Goal: Information Seeking & Learning: Learn about a topic

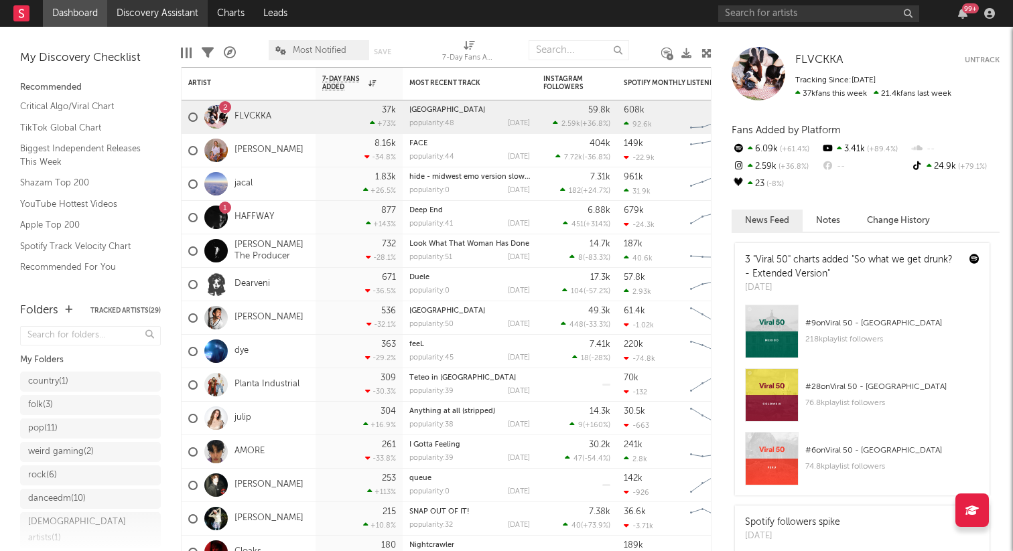
click at [184, 17] on link "Discovery Assistant" at bounding box center [157, 13] width 100 height 27
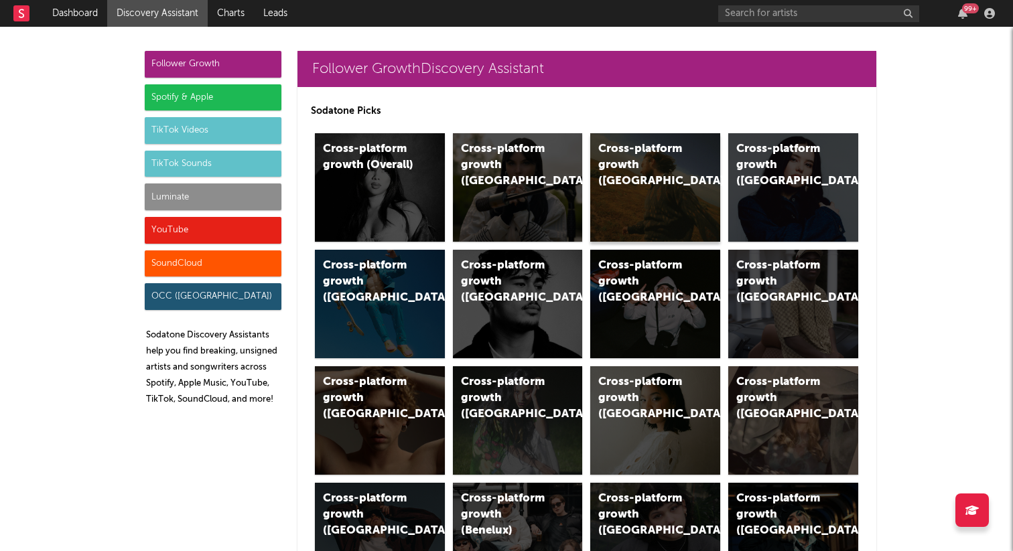
click at [632, 182] on div "Cross-platform growth ([GEOGRAPHIC_DATA])" at bounding box center [655, 187] width 130 height 109
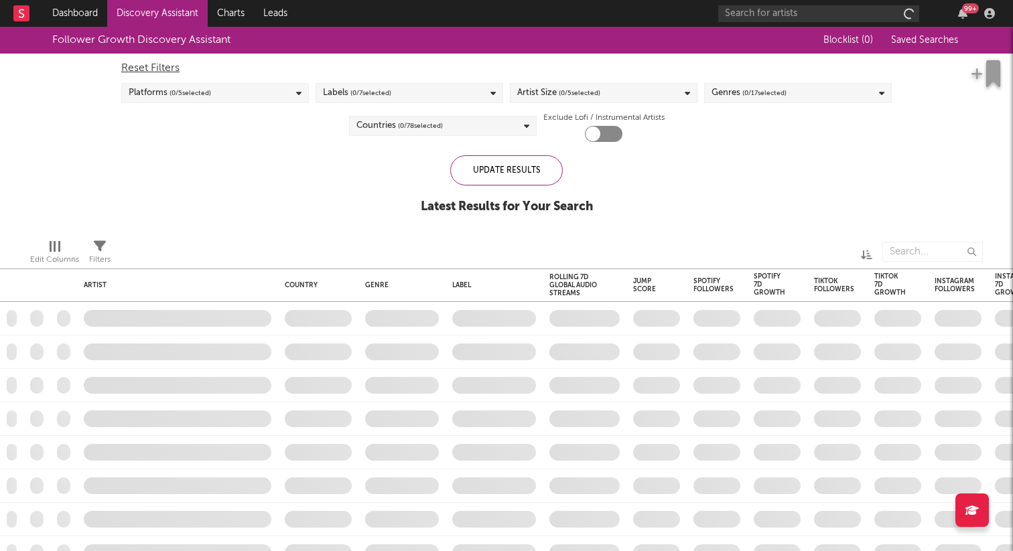
checkbox input "true"
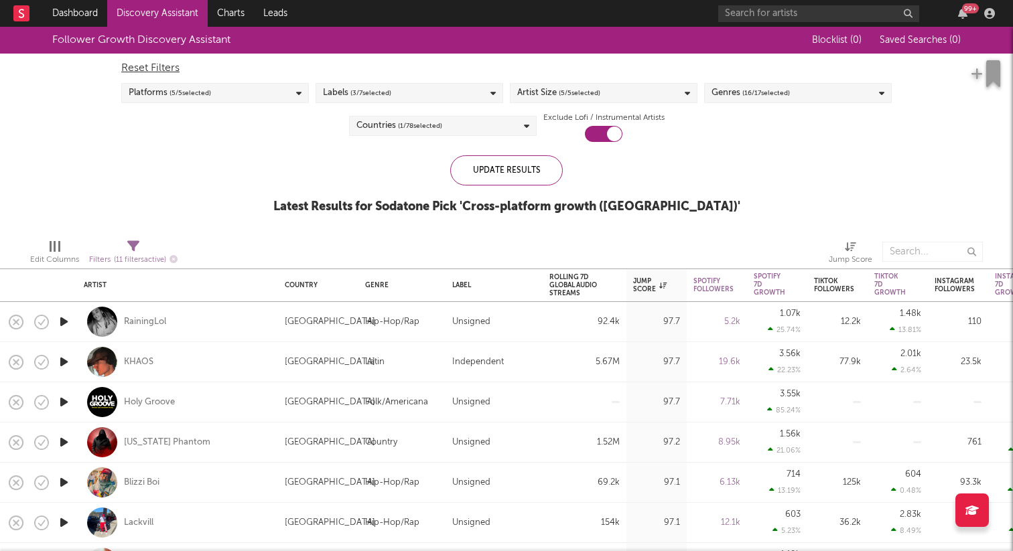
click at [61, 317] on icon "button" at bounding box center [64, 321] width 14 height 17
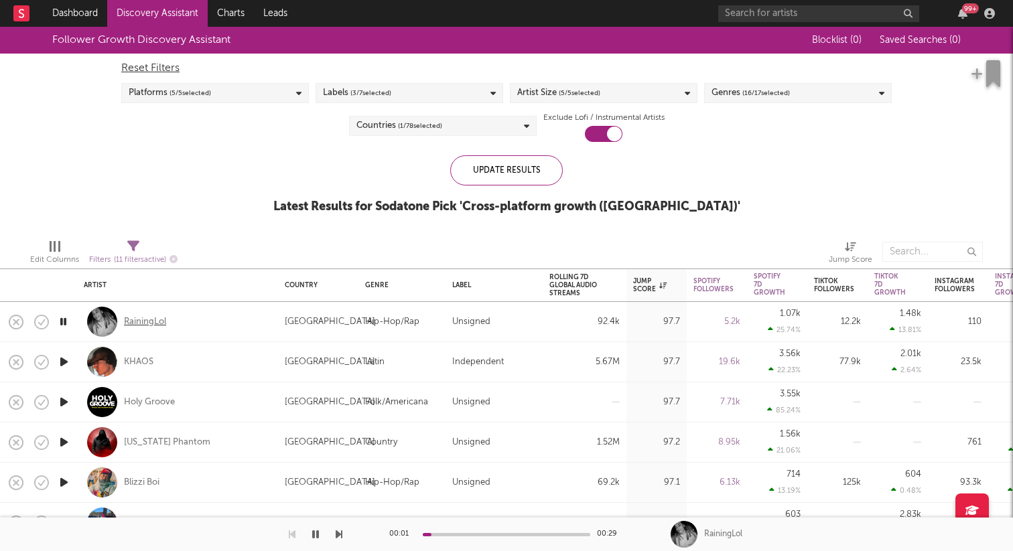
click at [139, 317] on div "RainingLol" at bounding box center [145, 322] width 42 height 12
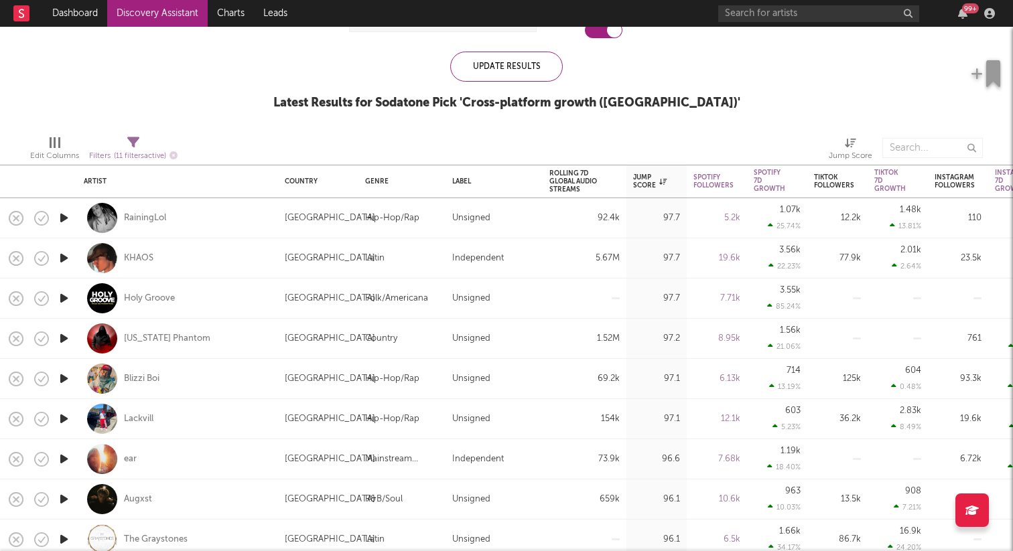
click at [62, 381] on icon "button" at bounding box center [64, 378] width 14 height 17
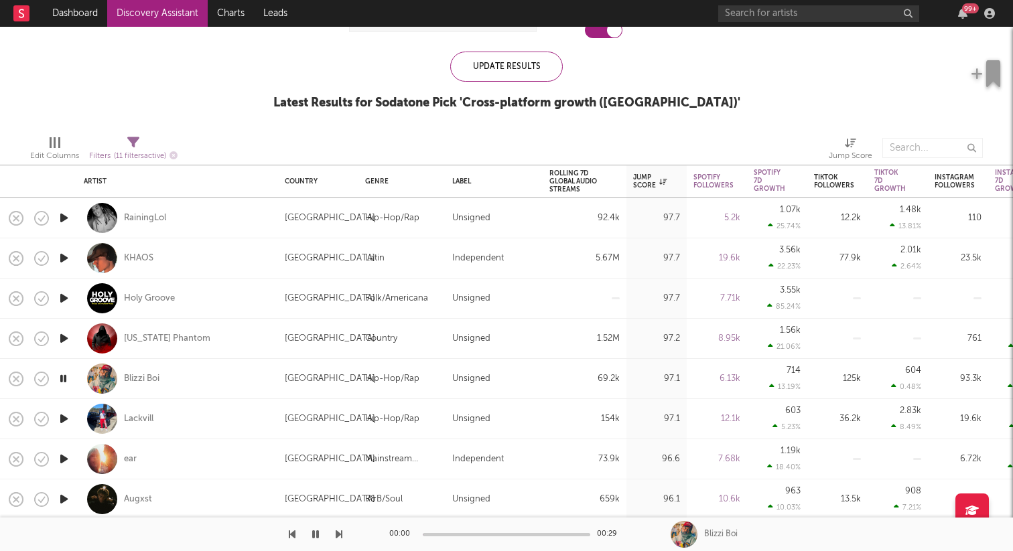
click at [61, 419] on icon "button" at bounding box center [64, 419] width 14 height 17
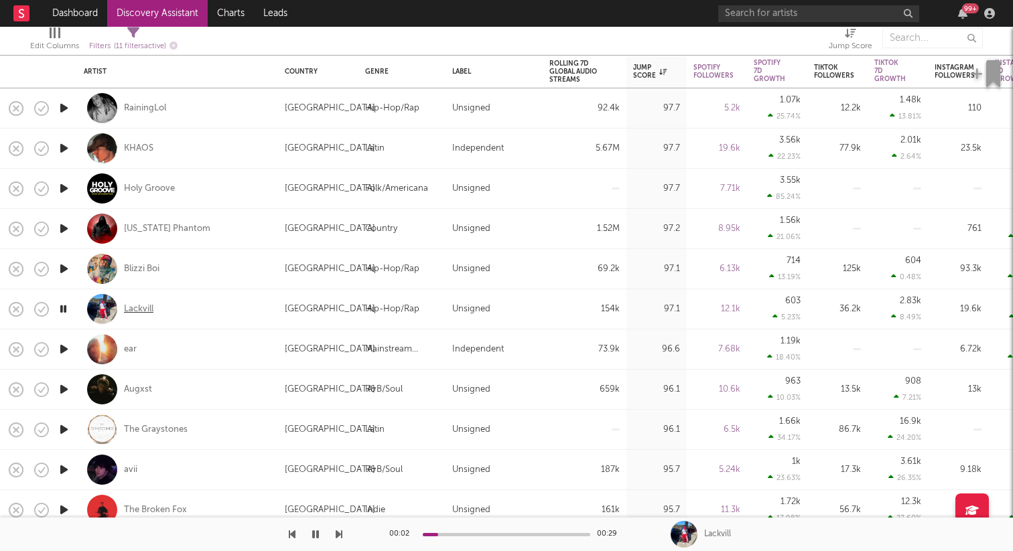
click at [137, 309] on div "Lackvill" at bounding box center [138, 309] width 29 height 12
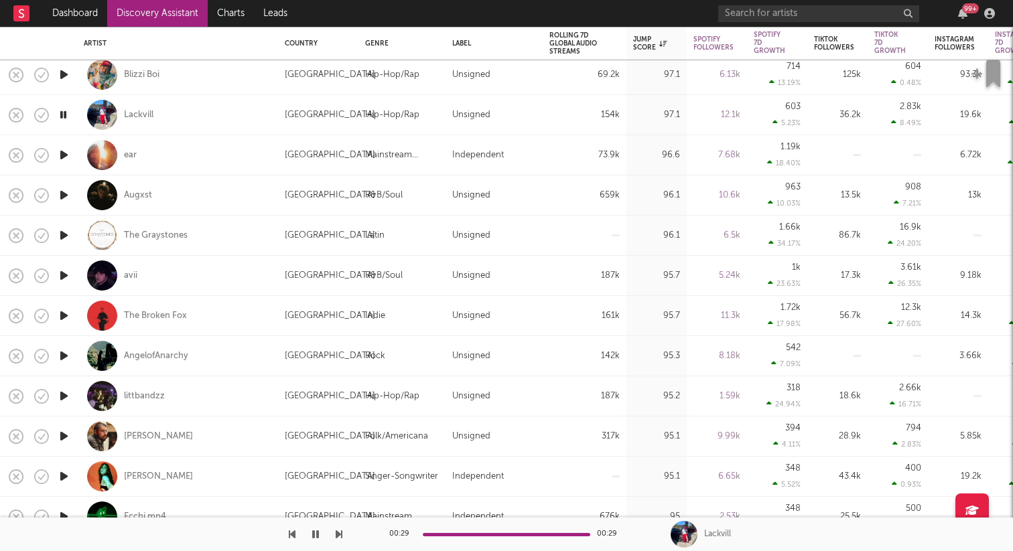
click at [66, 276] on icon "button" at bounding box center [64, 275] width 14 height 17
click at [121, 275] on div "avii" at bounding box center [178, 276] width 188 height 40
select select "1w"
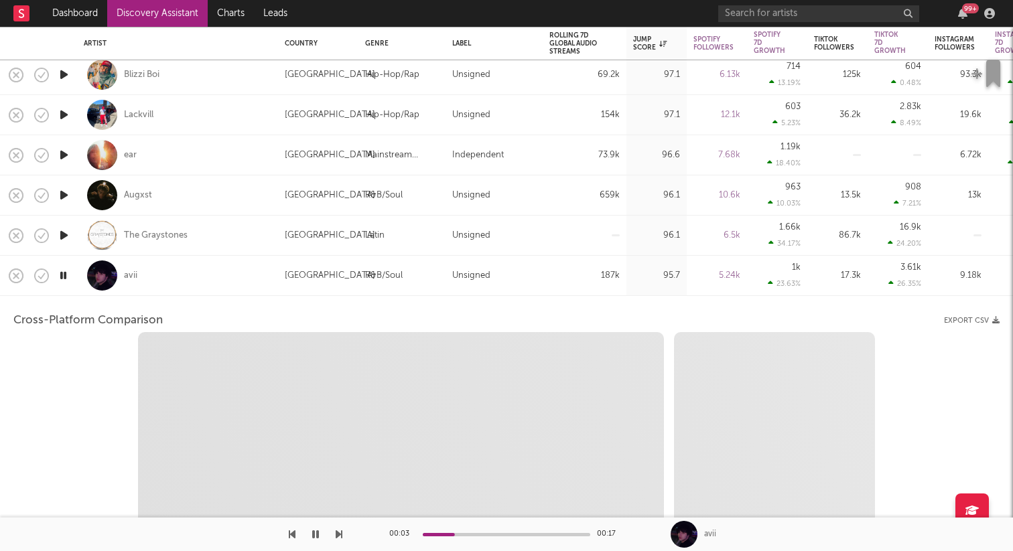
select select "1w"
select select "1m"
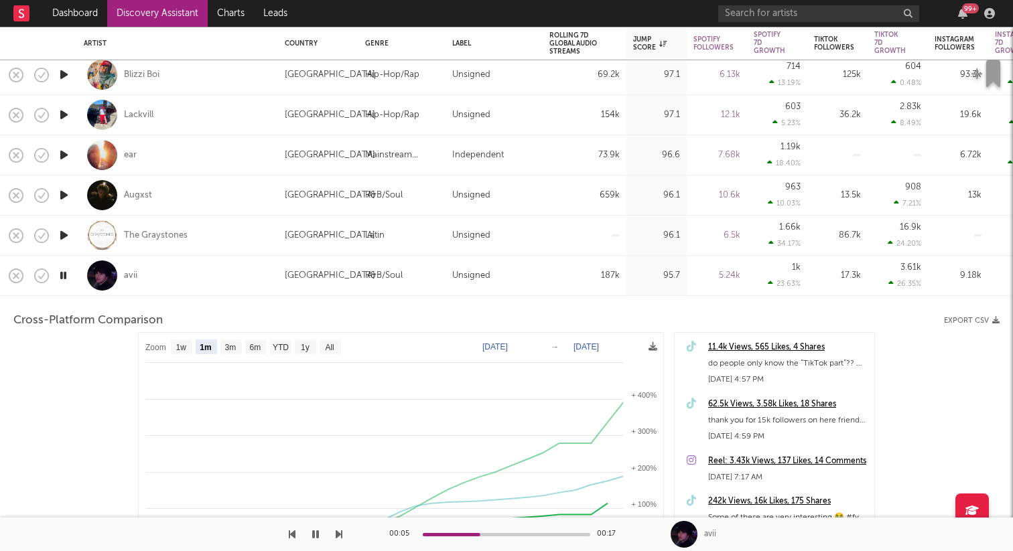
click at [171, 269] on div "avii" at bounding box center [178, 276] width 188 height 40
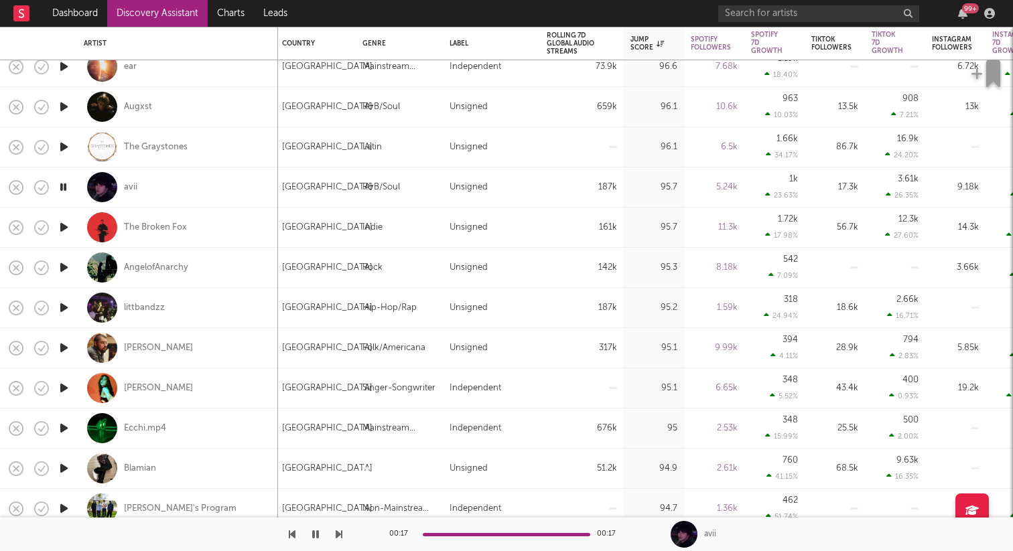
click at [66, 466] on icon "button" at bounding box center [64, 468] width 14 height 17
click at [827, 7] on input "text" at bounding box center [818, 13] width 201 height 17
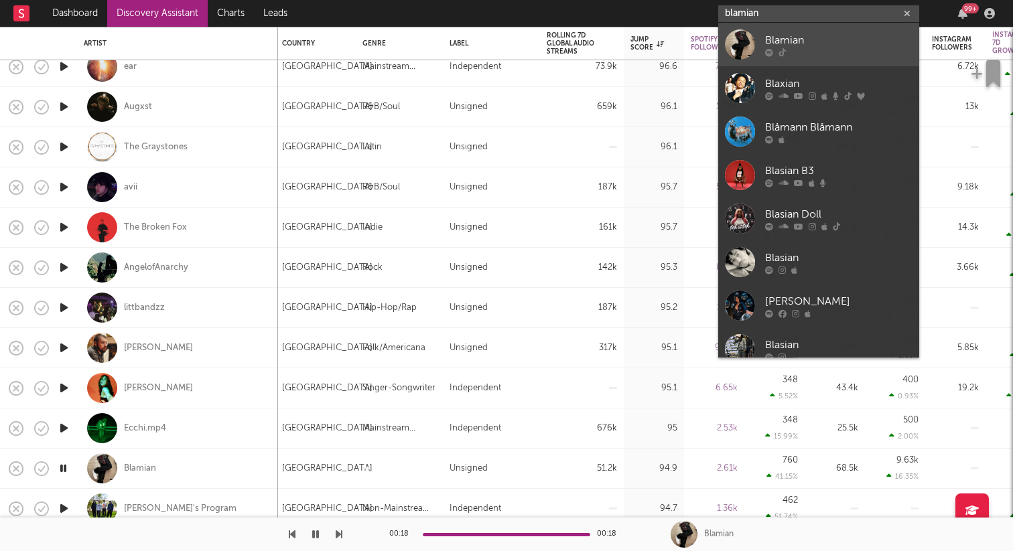
type input "blamian"
click at [795, 42] on div "Blamian" at bounding box center [838, 40] width 147 height 16
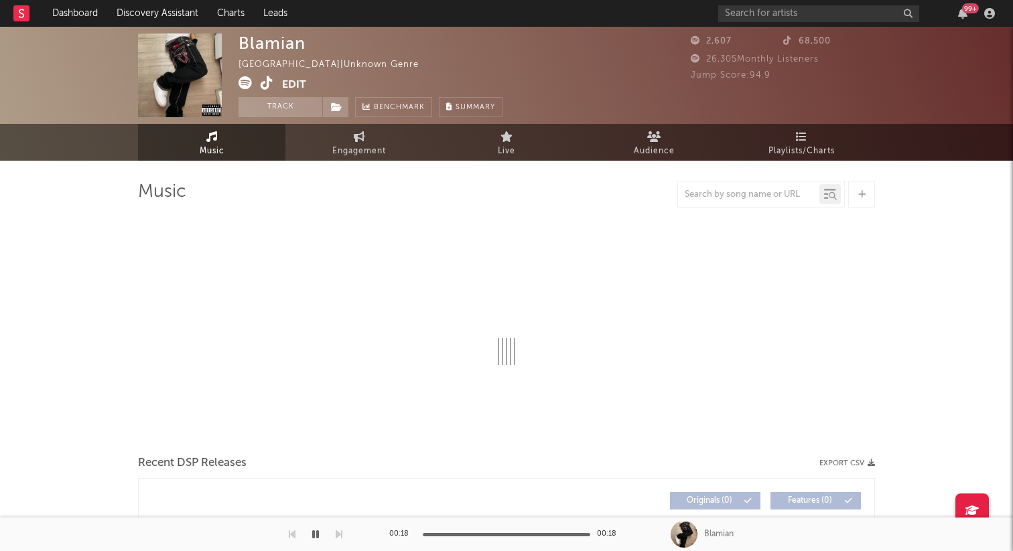
select select "1w"
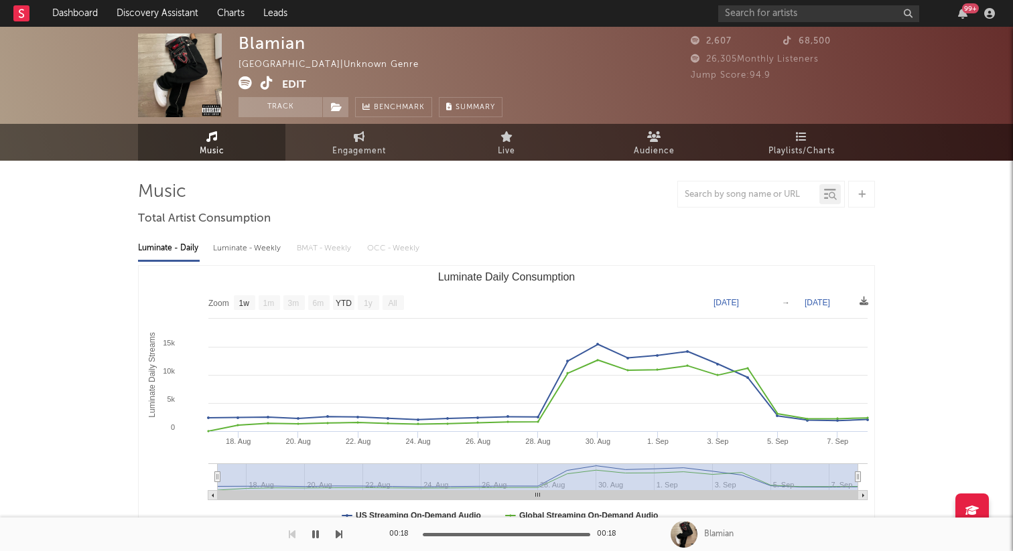
scroll to position [612, 0]
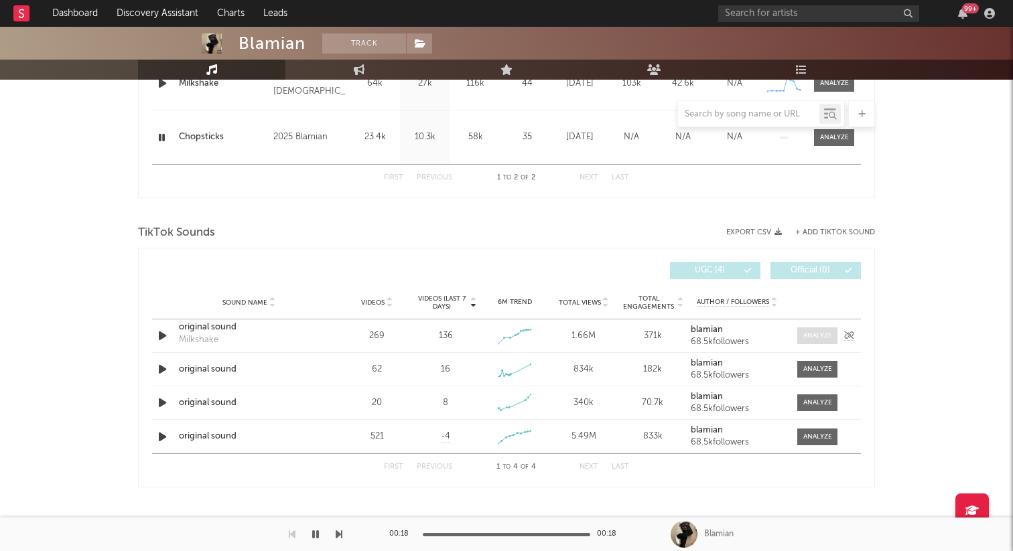
click at [813, 336] on div at bounding box center [817, 336] width 29 height 10
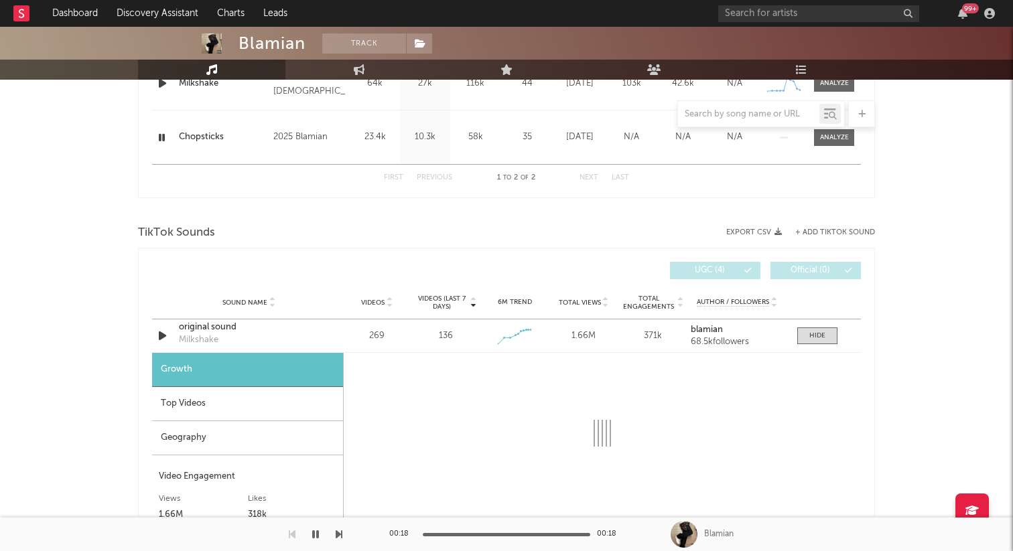
select select "1w"
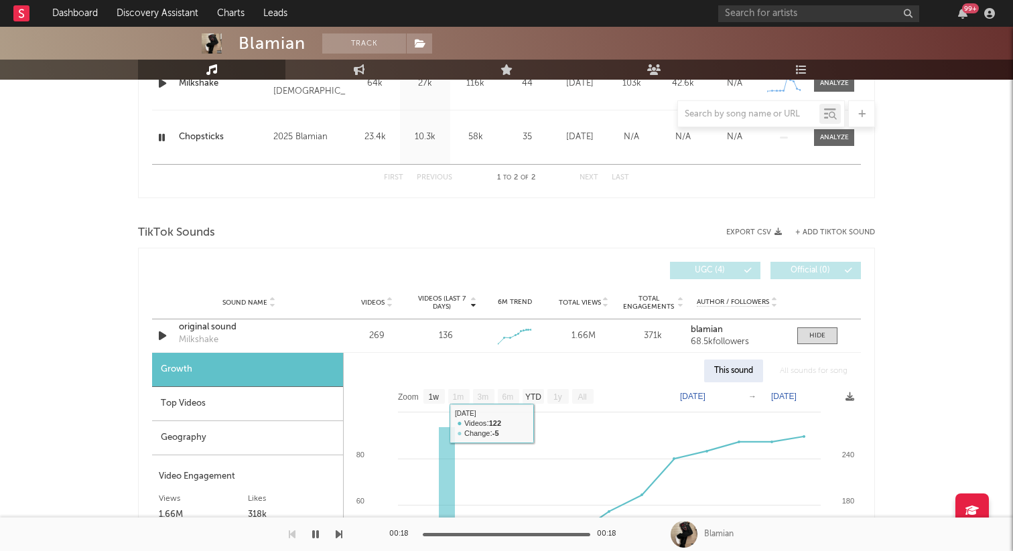
scroll to position [738, 0]
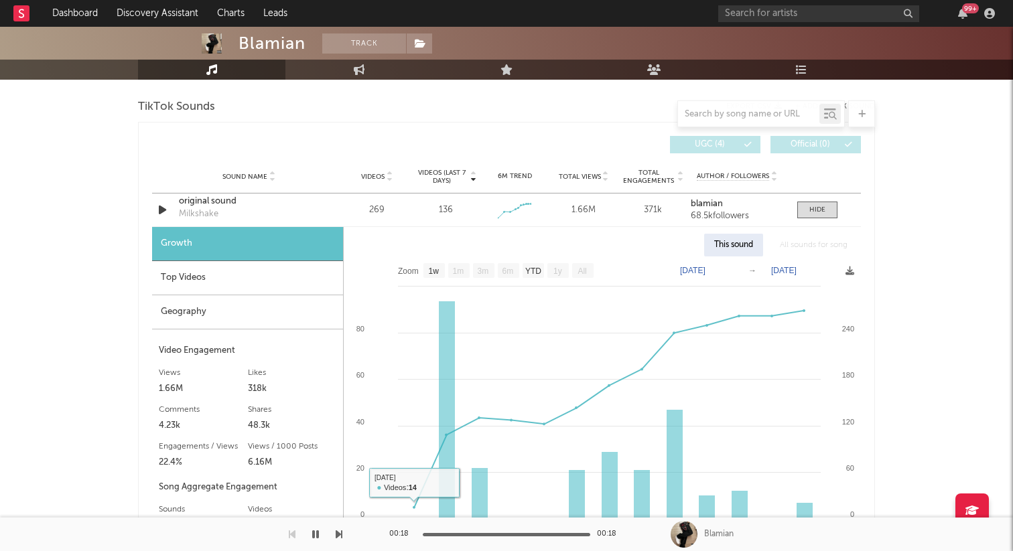
click at [296, 281] on div "Top Videos" at bounding box center [247, 278] width 191 height 34
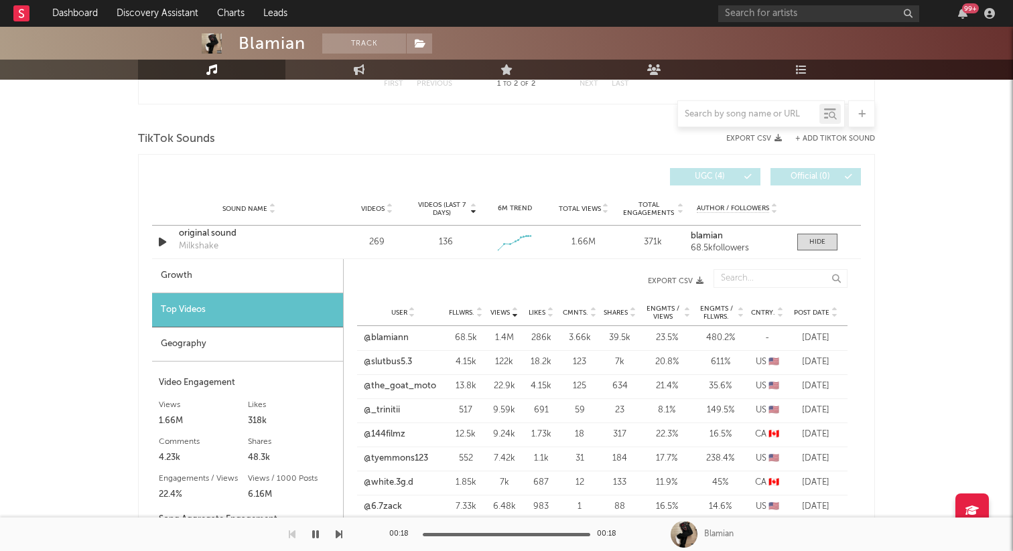
scroll to position [703, 0]
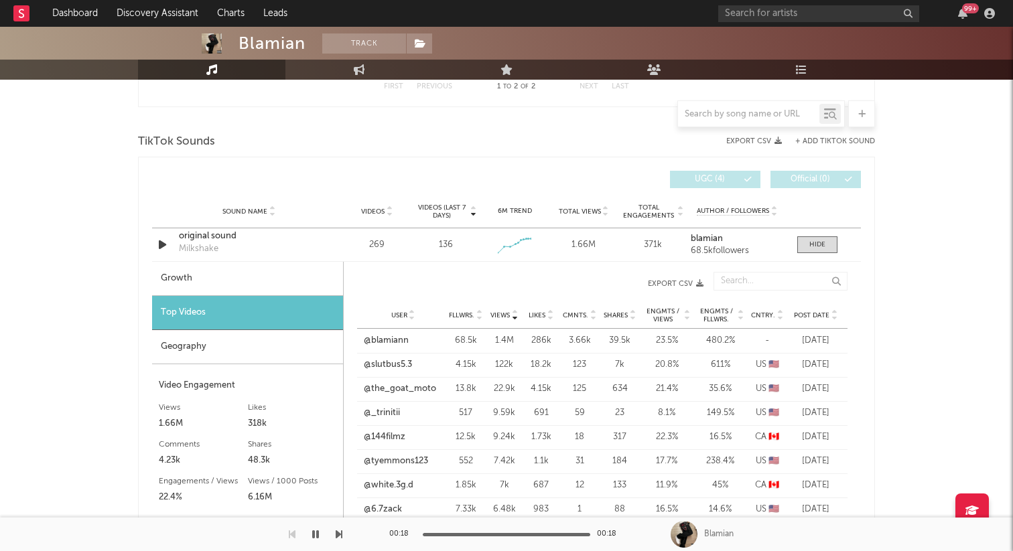
click at [277, 350] on div "Geography" at bounding box center [247, 347] width 191 height 34
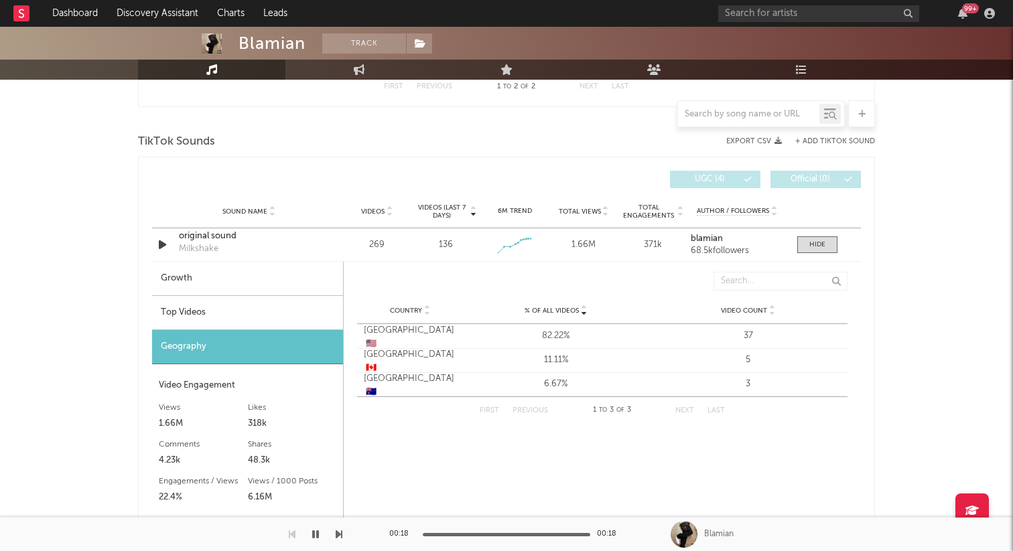
click at [257, 305] on div "Top Videos" at bounding box center [247, 313] width 191 height 34
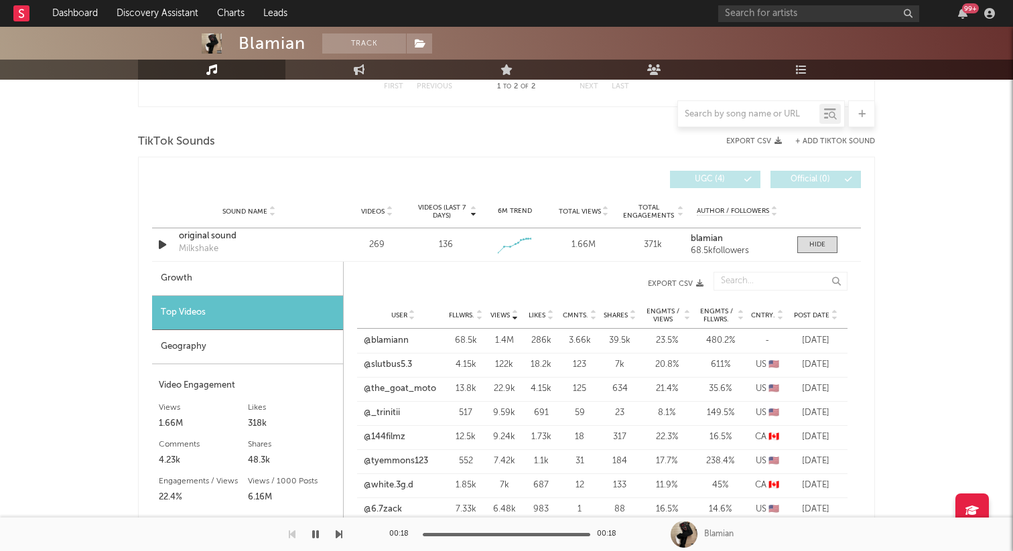
click at [253, 285] on div "Growth" at bounding box center [247, 279] width 191 height 34
select select "1w"
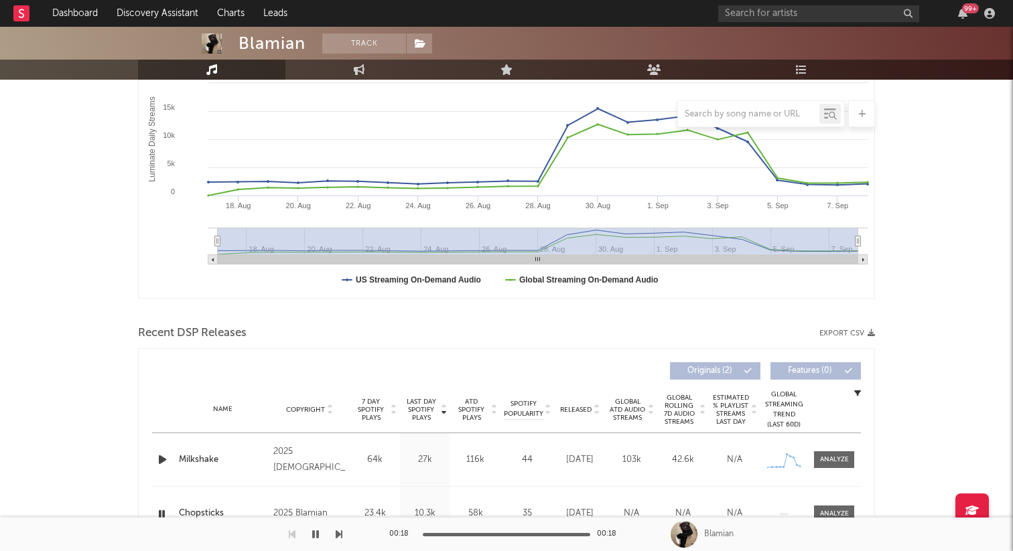
scroll to position [0, 0]
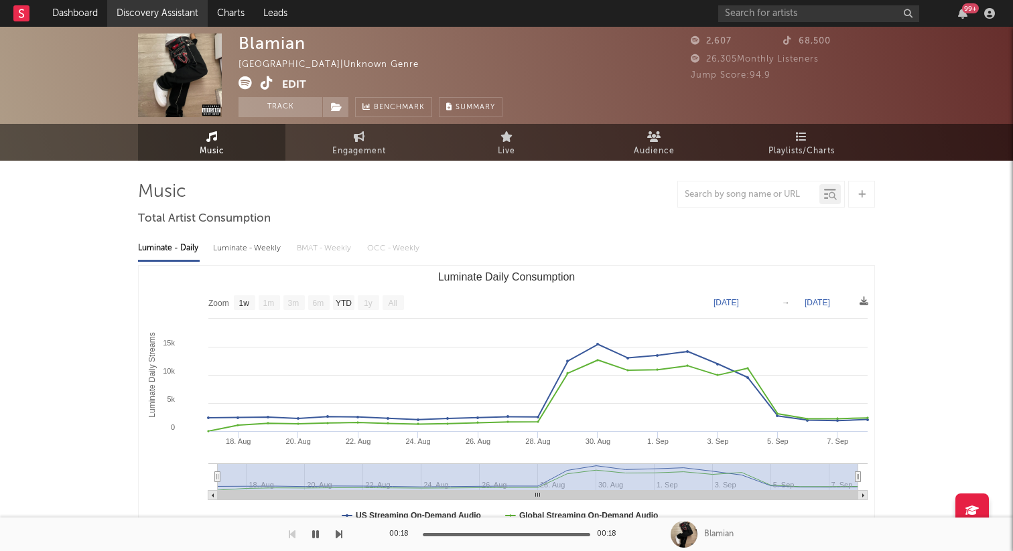
click at [149, 7] on link "Discovery Assistant" at bounding box center [157, 13] width 100 height 27
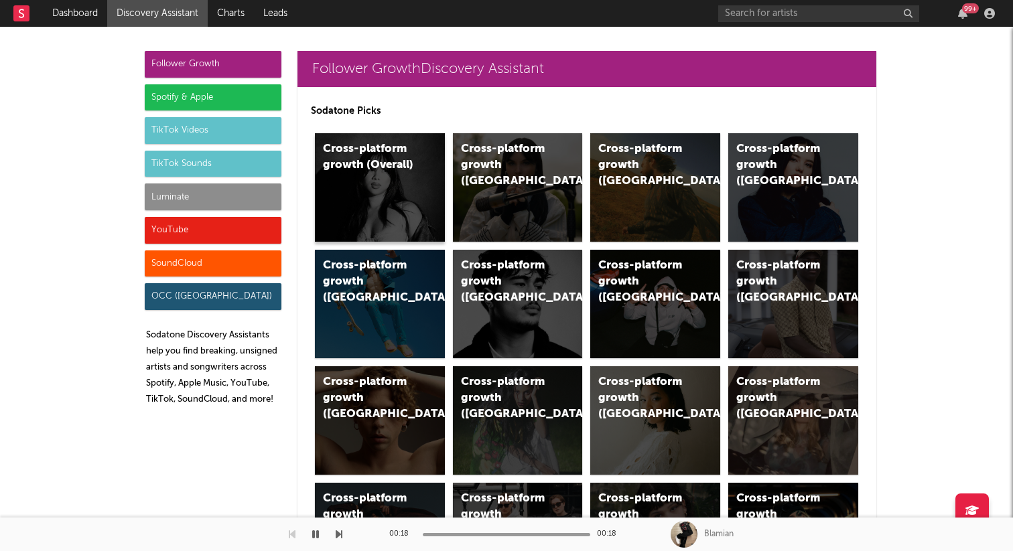
click at [378, 180] on div "Cross-platform growth (Overall)" at bounding box center [380, 187] width 130 height 109
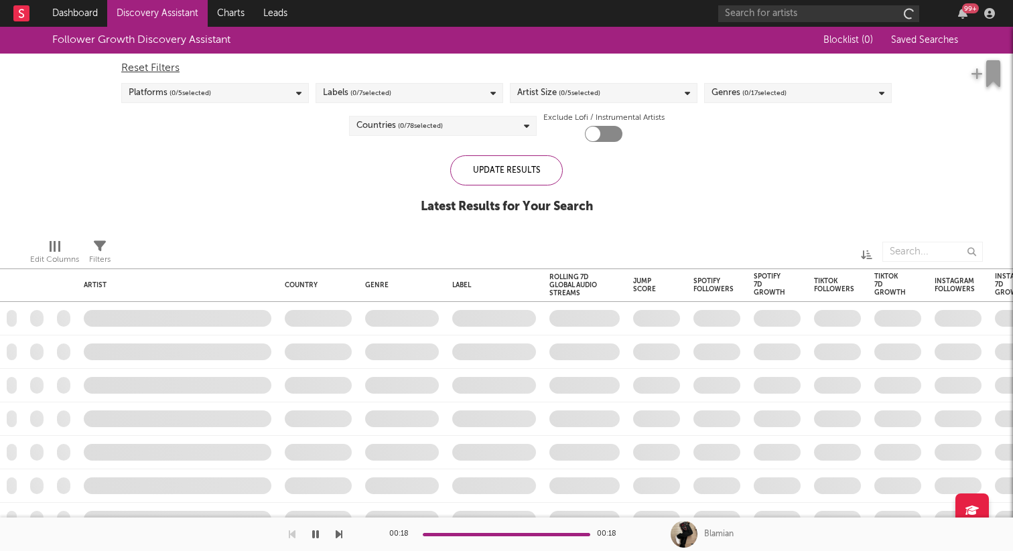
checkbox input "true"
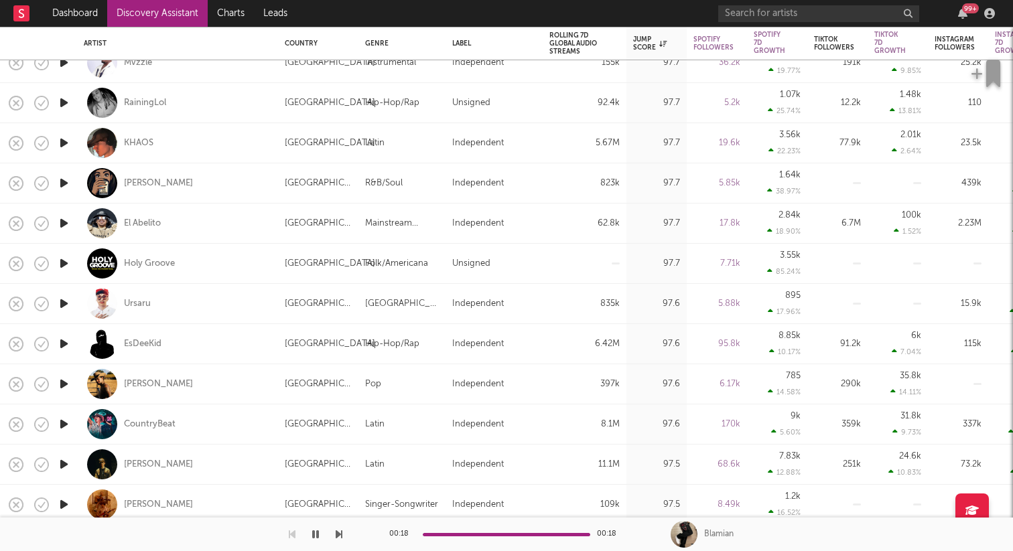
click at [64, 385] on icon "button" at bounding box center [64, 384] width 14 height 17
click at [64, 385] on icon "button" at bounding box center [63, 384] width 13 height 17
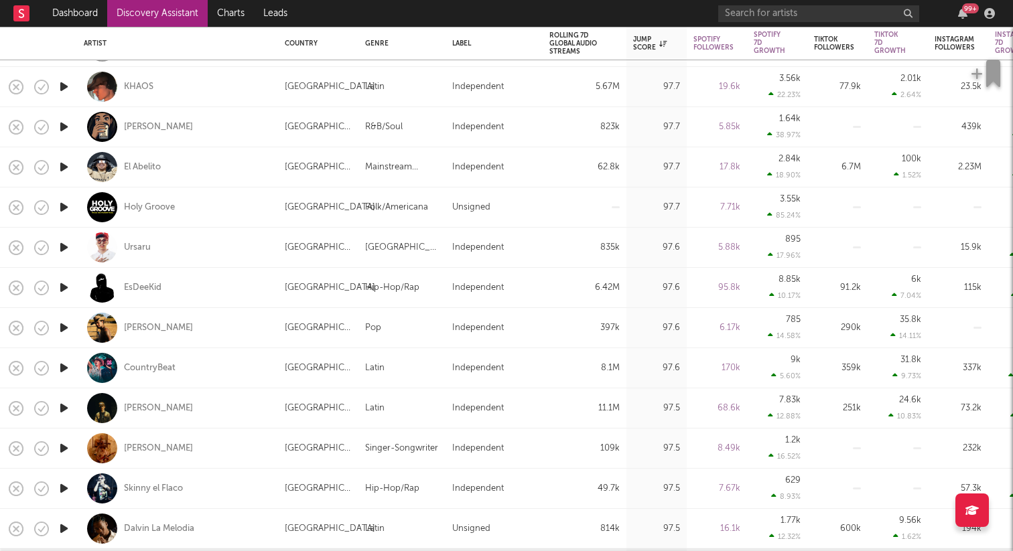
click at [64, 441] on icon "button" at bounding box center [64, 448] width 14 height 17
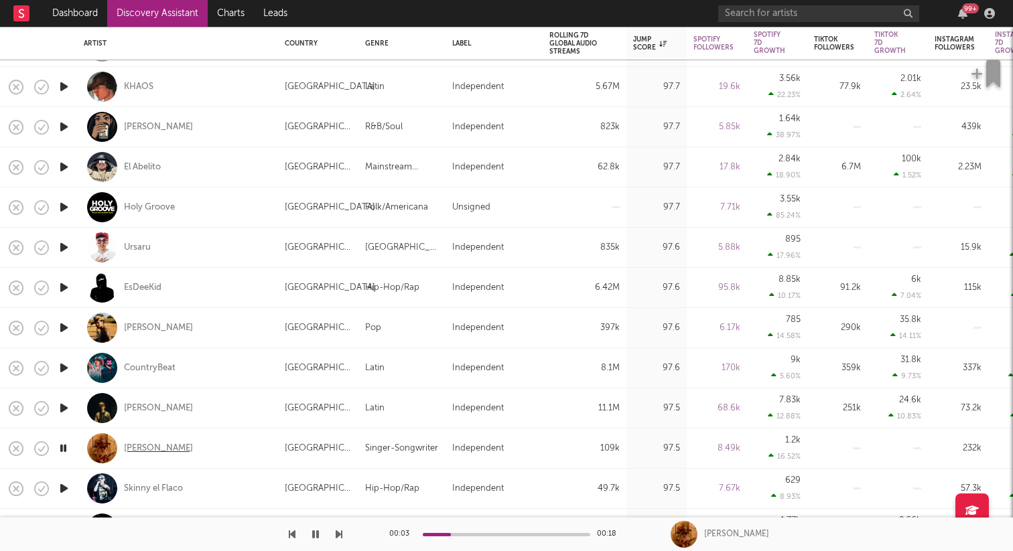
click at [135, 445] on div "liou" at bounding box center [158, 449] width 69 height 12
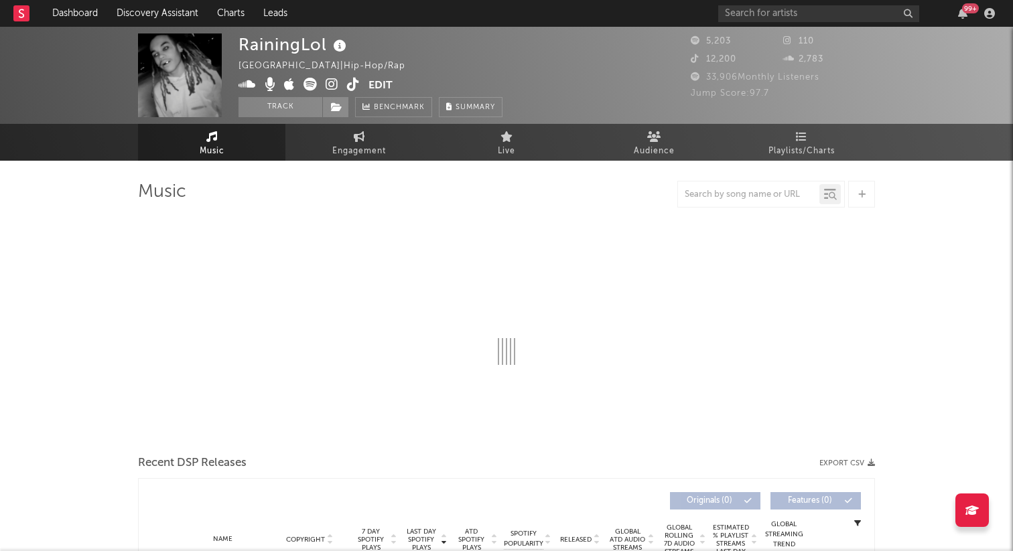
select select "1w"
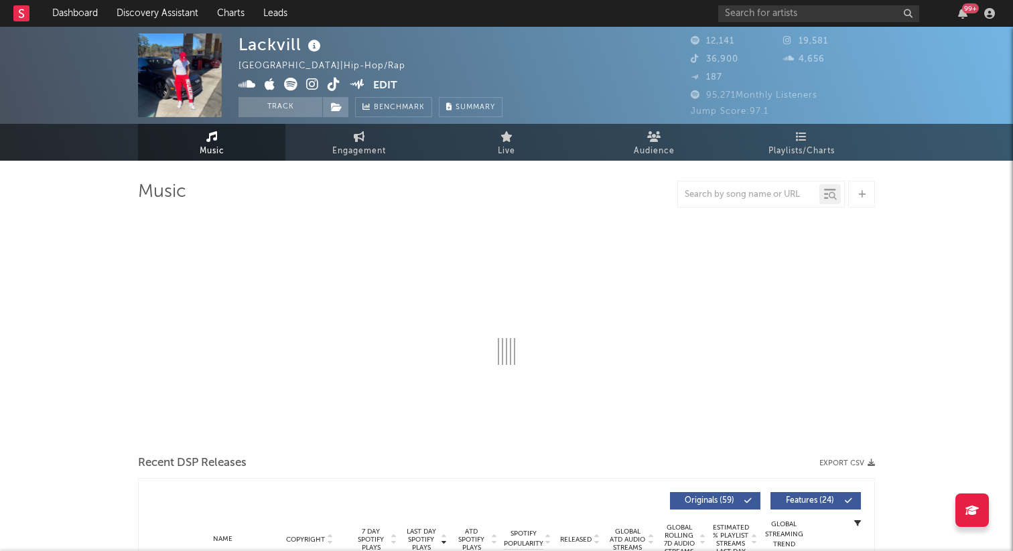
select select "6m"
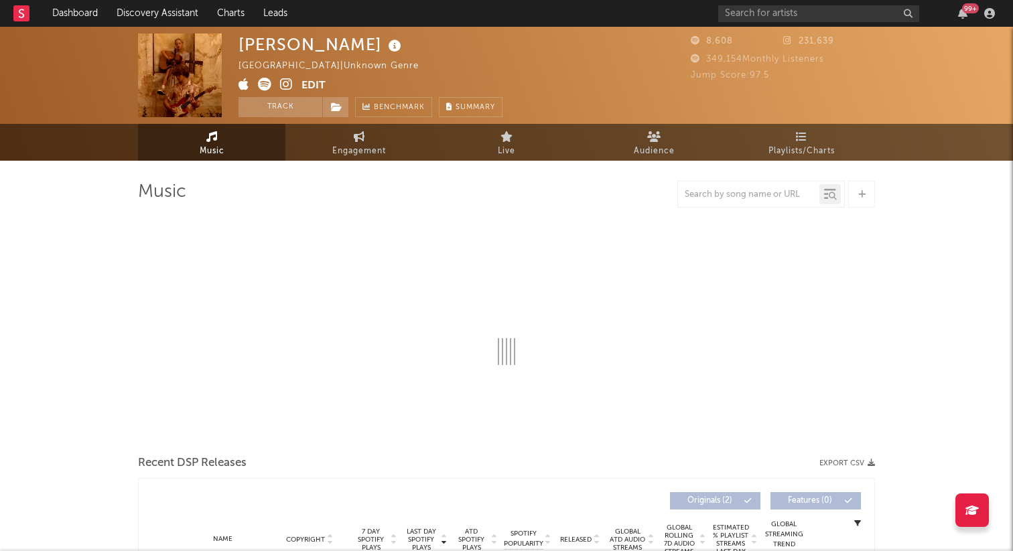
select select "1w"
